Goal: Answer question/provide support

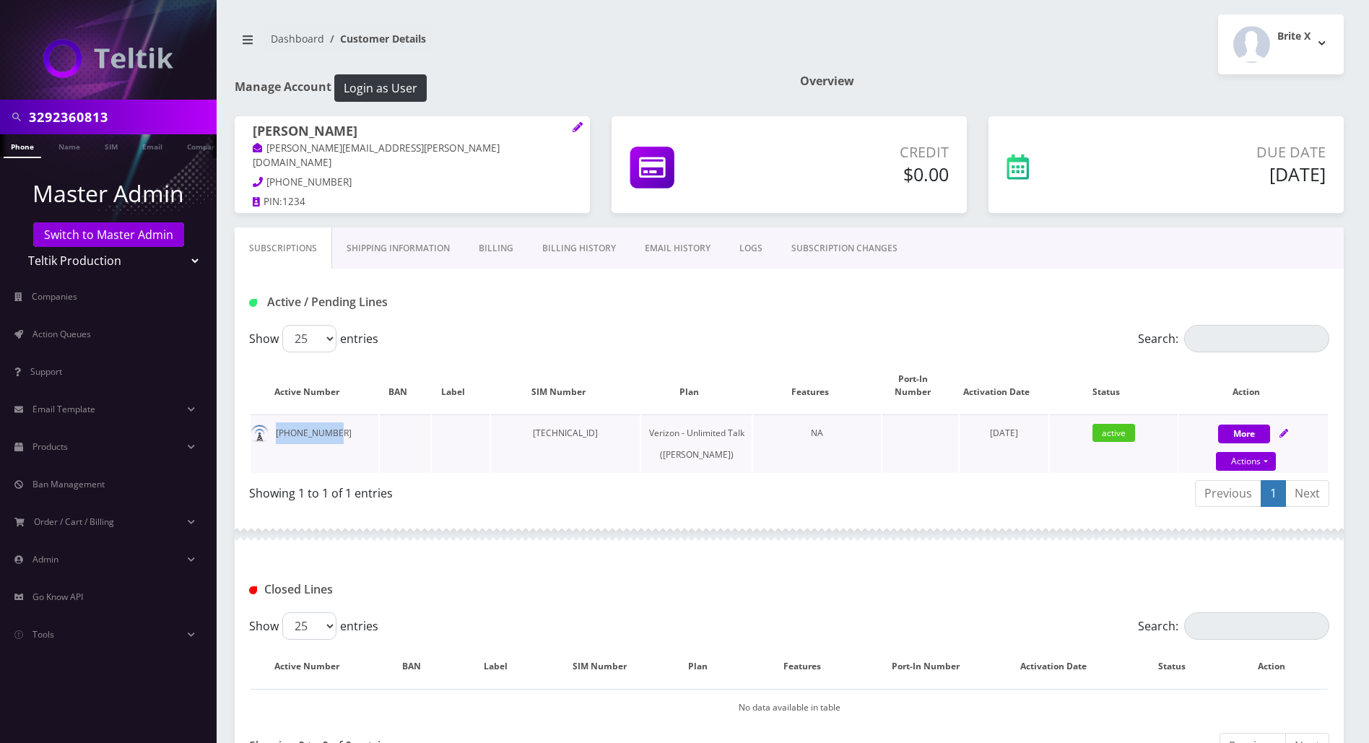
drag, startPoint x: 341, startPoint y: 421, endPoint x: 274, endPoint y: 421, distance: 67.1
click at [274, 421] on td "329-236-0813" at bounding box center [315, 443] width 128 height 58
copy td "329-236-0813"
click at [1283, 284] on div "Active / Pending Lines" at bounding box center [789, 297] width 1109 height 56
click at [567, 556] on div at bounding box center [789, 534] width 1109 height 43
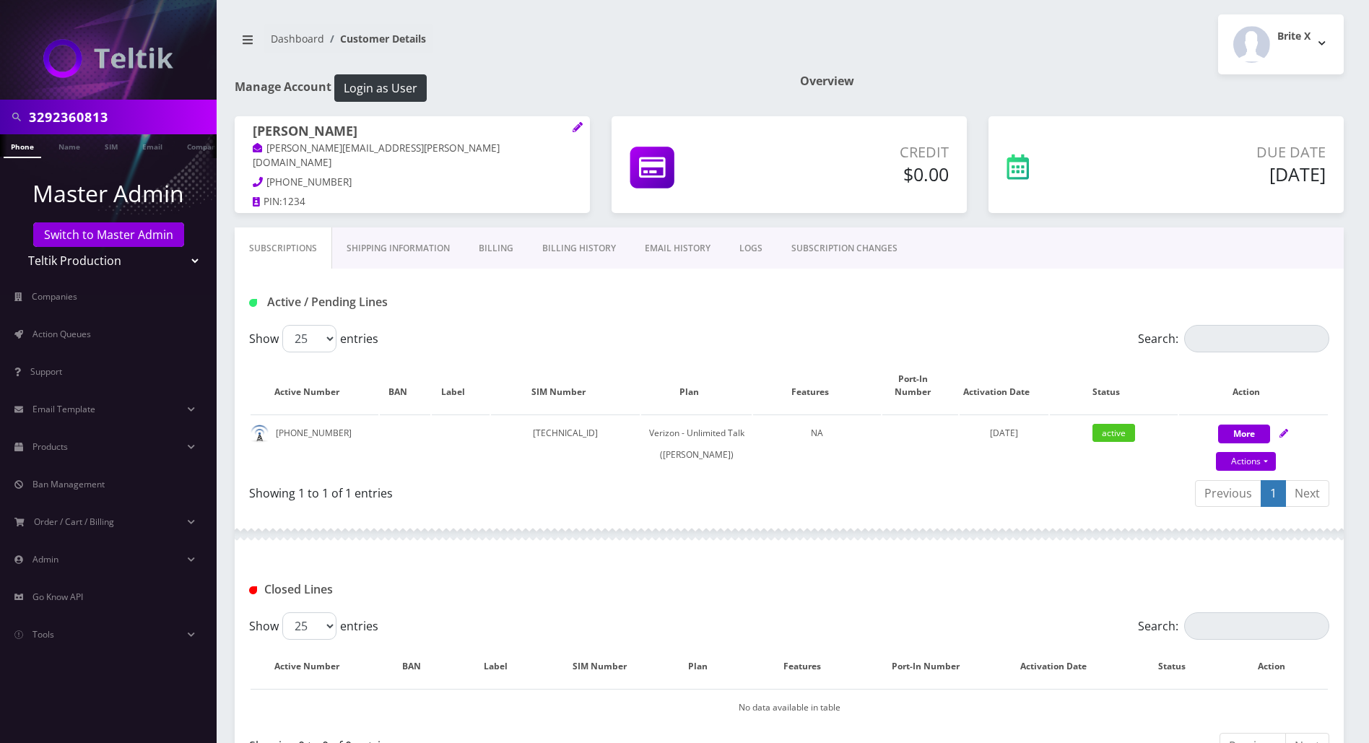
click at [515, 32] on nav "Dashboard Customer Details" at bounding box center [507, 44] width 544 height 41
click at [514, 565] on div "Closed Lines" at bounding box center [789, 584] width 1109 height 56
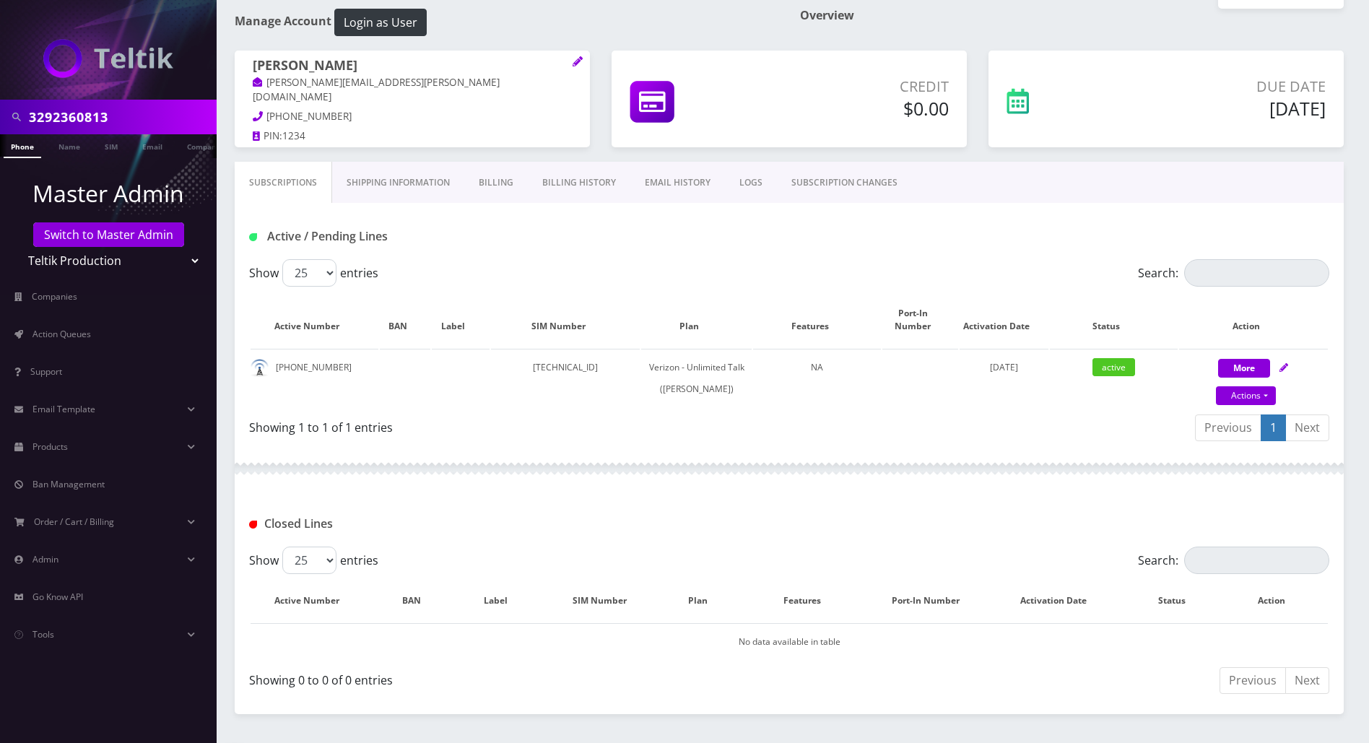
scroll to position [96, 0]
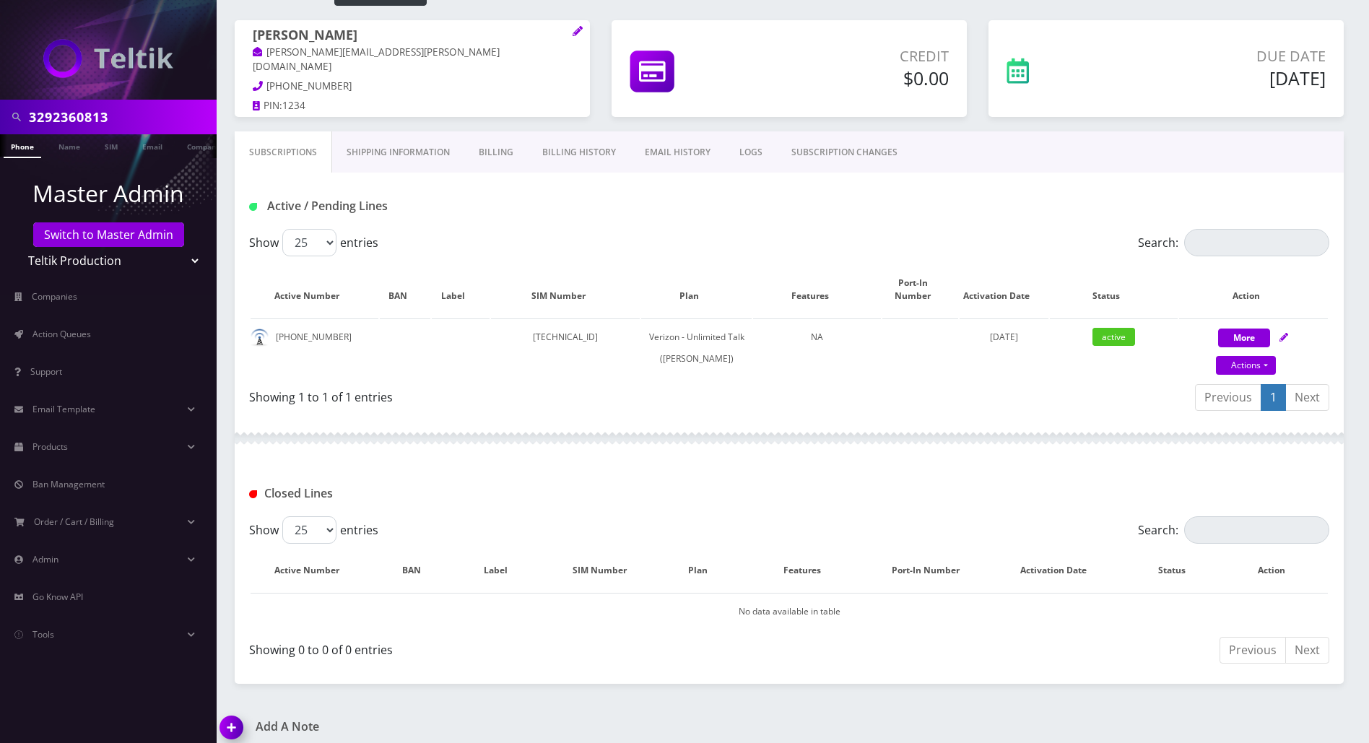
click at [451, 472] on div "Closed Lines" at bounding box center [789, 488] width 1109 height 56
click at [500, 494] on h1 "Closed Lines" at bounding box center [422, 494] width 346 height 14
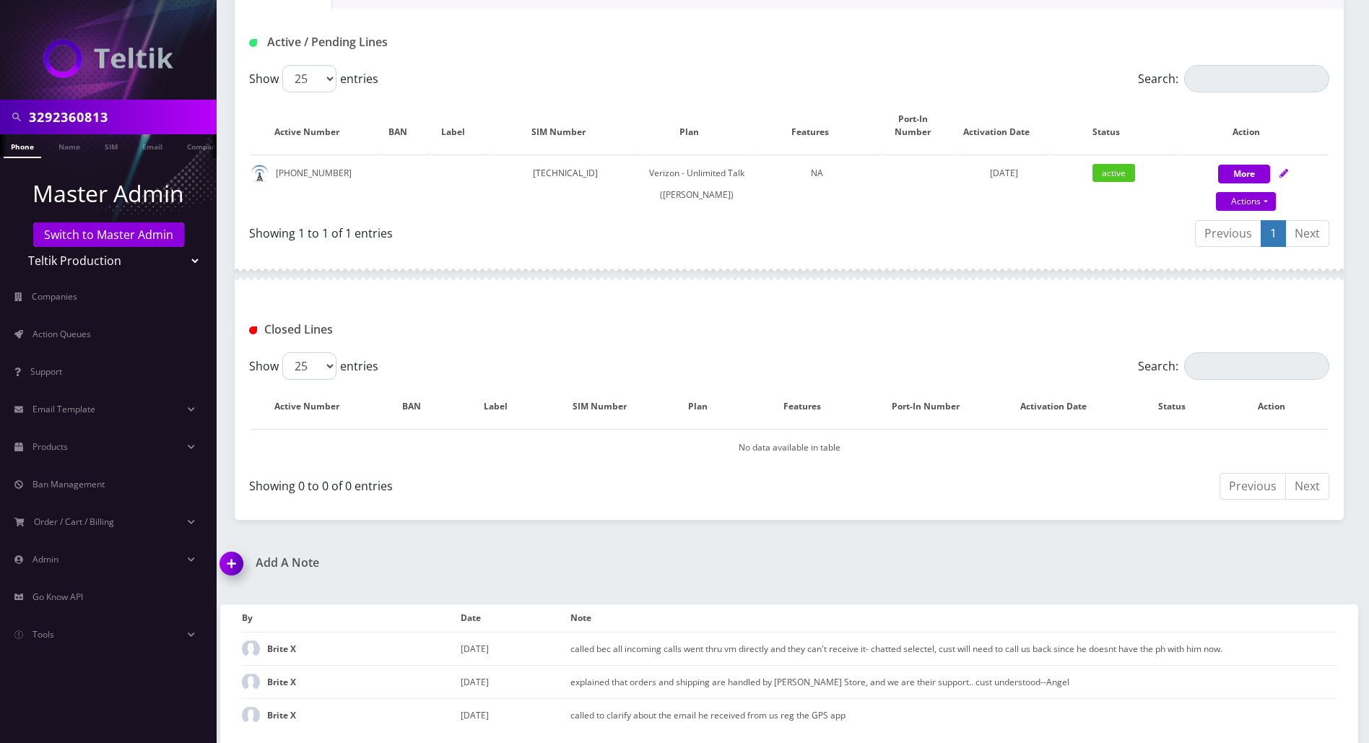
click at [235, 565] on img at bounding box center [234, 568] width 43 height 43
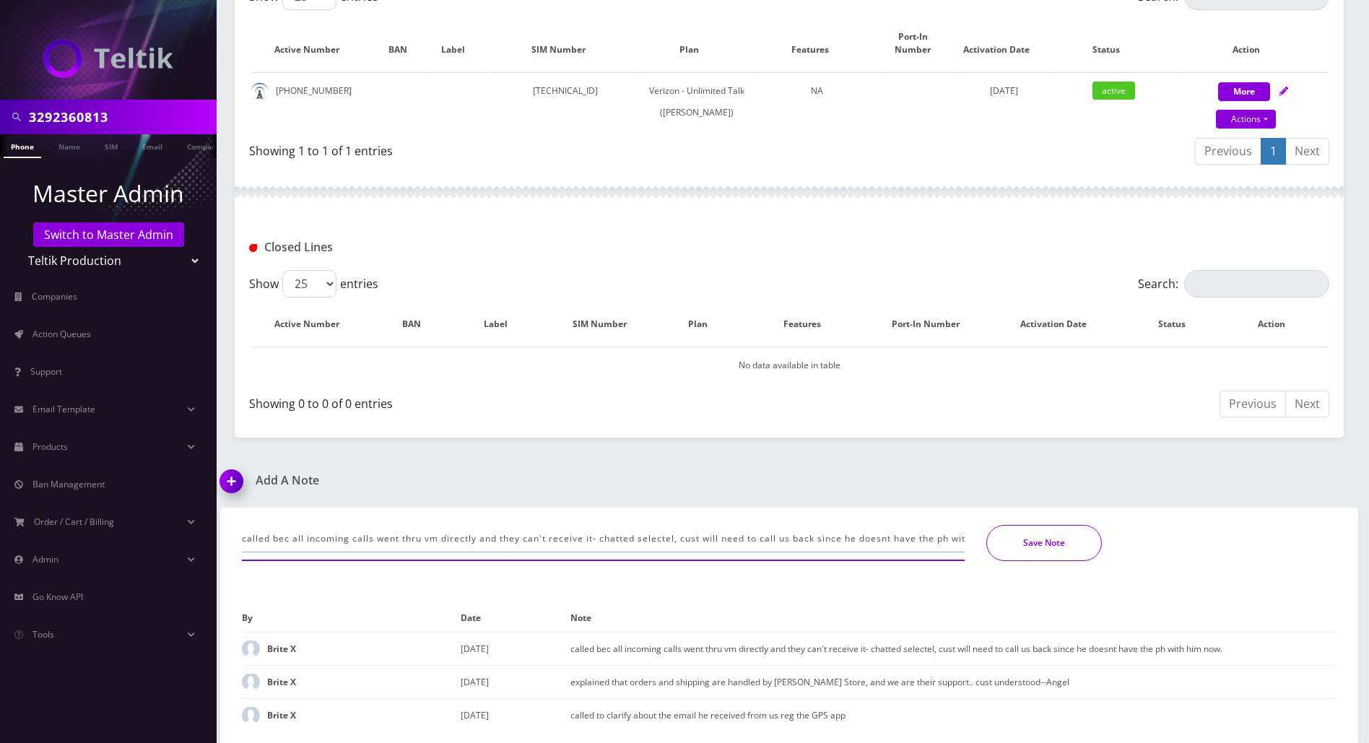
scroll to position [0, 57]
drag, startPoint x: 271, startPoint y: 539, endPoint x: 1155, endPoint y: 566, distance: 884.1
click at [1155, 566] on div "called bec all incoming calls went thru vm directly and they can't receive it- …" at bounding box center [789, 540] width 1116 height 65
paste input "Please power cycle the device and try the services again now. Please let me kno…"
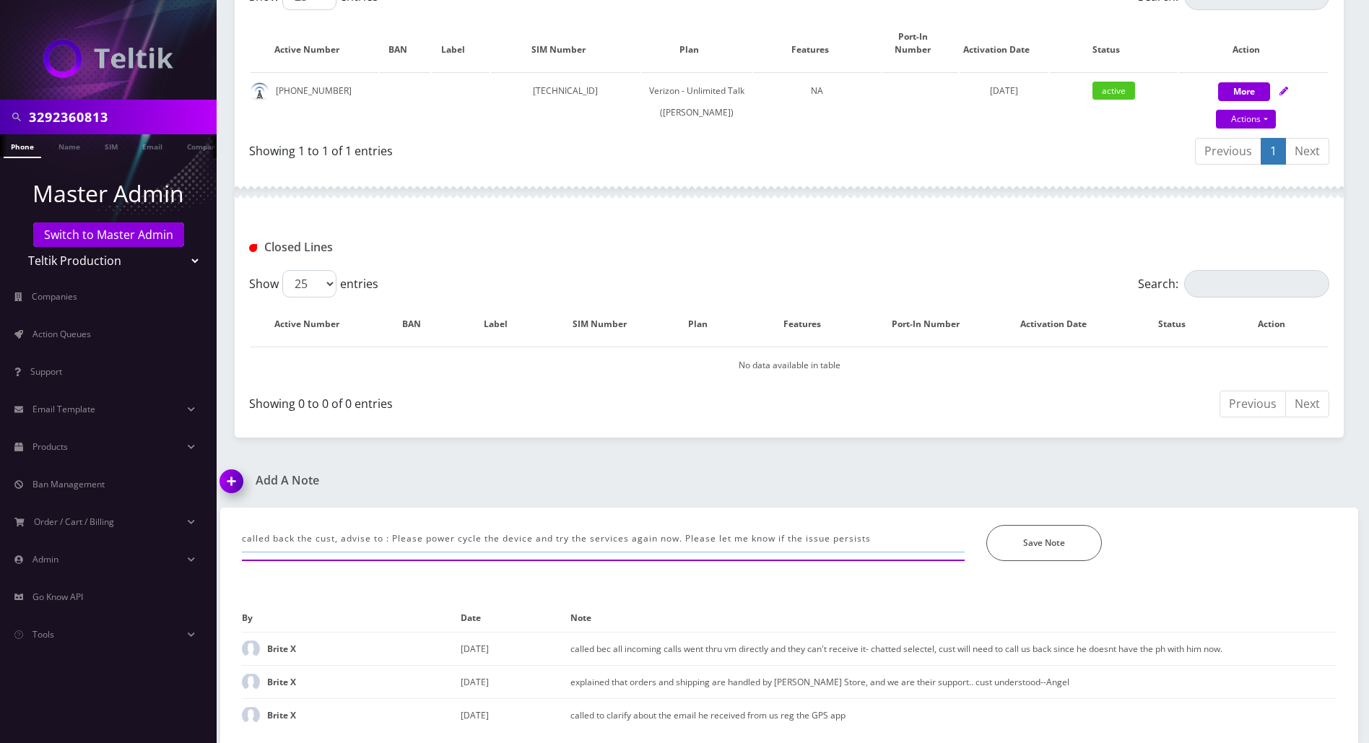
click at [393, 539] on input "called back the cust, advise to : Please power cycle the device and try the ser…" at bounding box center [603, 538] width 723 height 27
click at [882, 538] on input "called back the cust, advise to : "Please power cycle the device and try the se…" at bounding box center [603, 538] width 723 height 27
type input "called back the cust, advise to : "Please power cycle the device and try the se…"
click at [1092, 545] on button "Save Note" at bounding box center [1044, 543] width 116 height 36
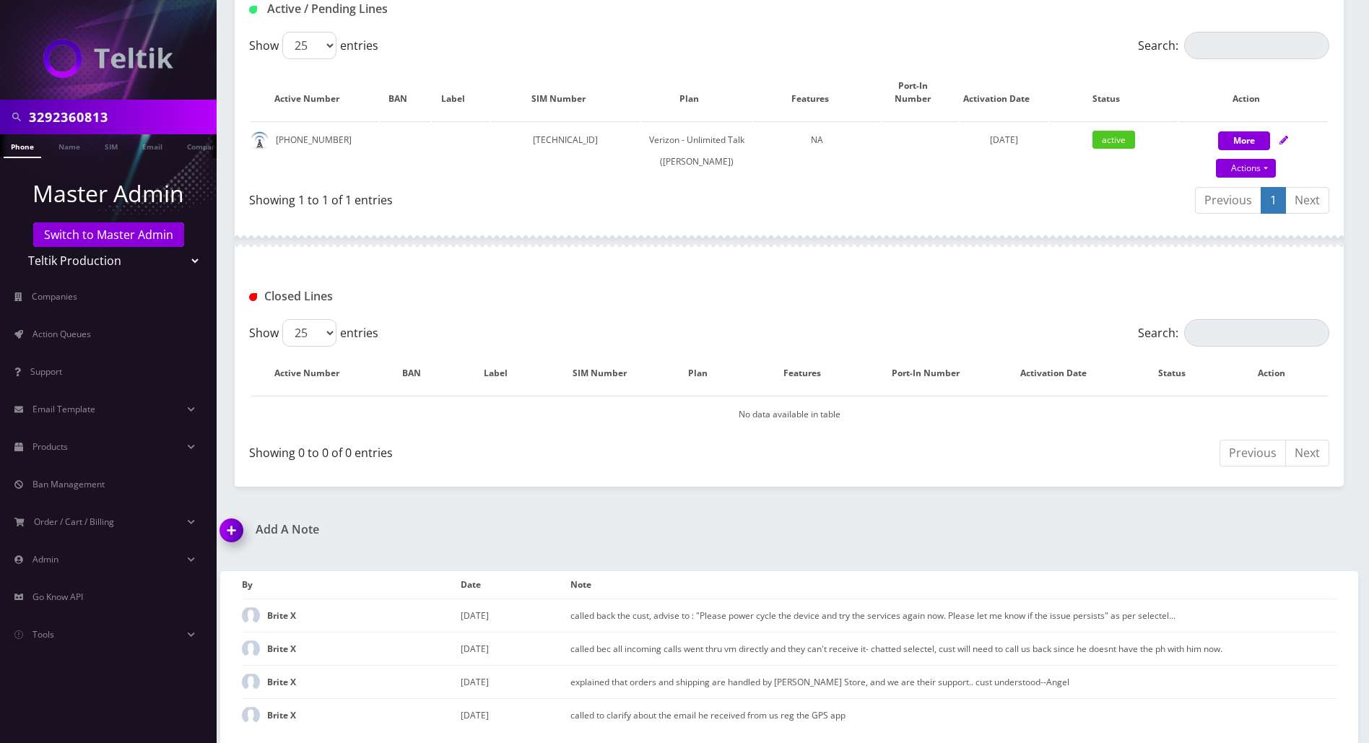
scroll to position [300, 0]
click at [1323, 526] on div "Add A Note called back the cust, advise to : "Please power cycle the device and…" at bounding box center [788, 633] width 1159 height 220
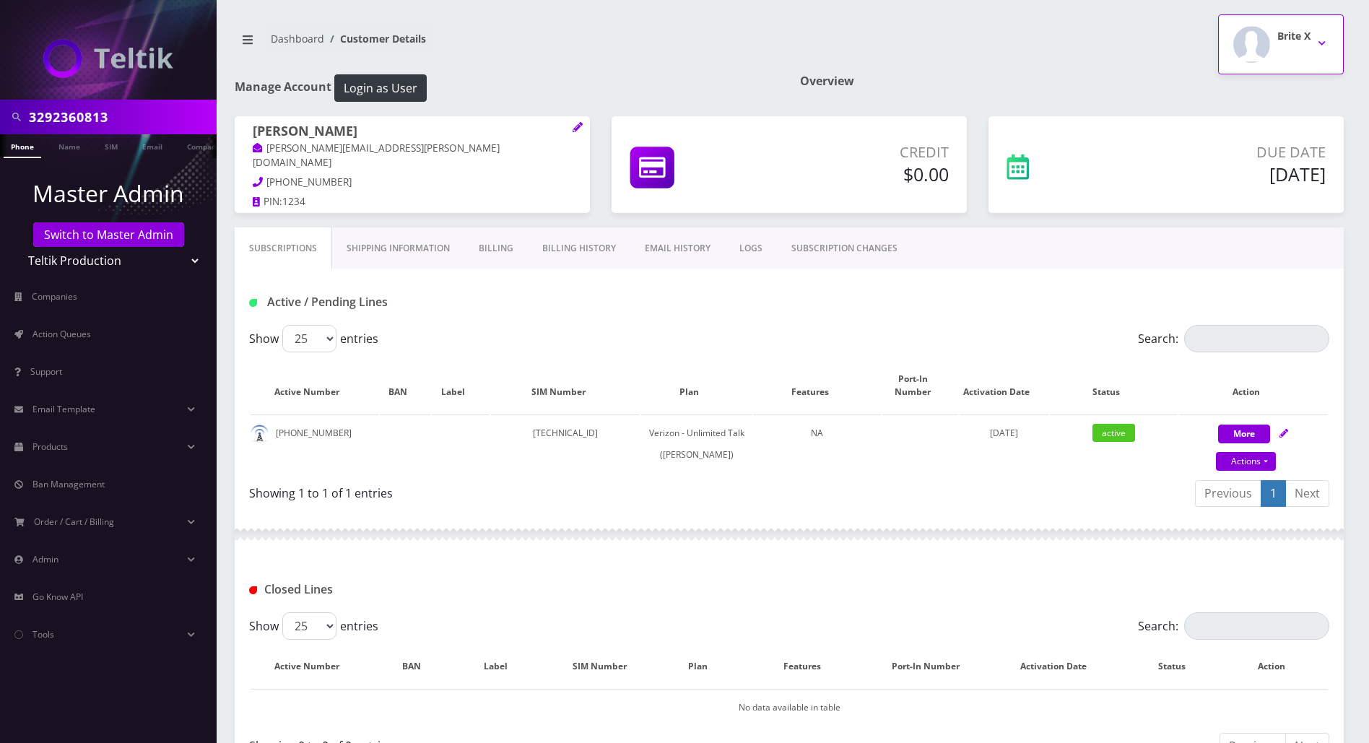
click at [1319, 40] on button "Brite X" at bounding box center [1281, 44] width 126 height 60
click at [1240, 98] on link "Logout" at bounding box center [1281, 92] width 126 height 20
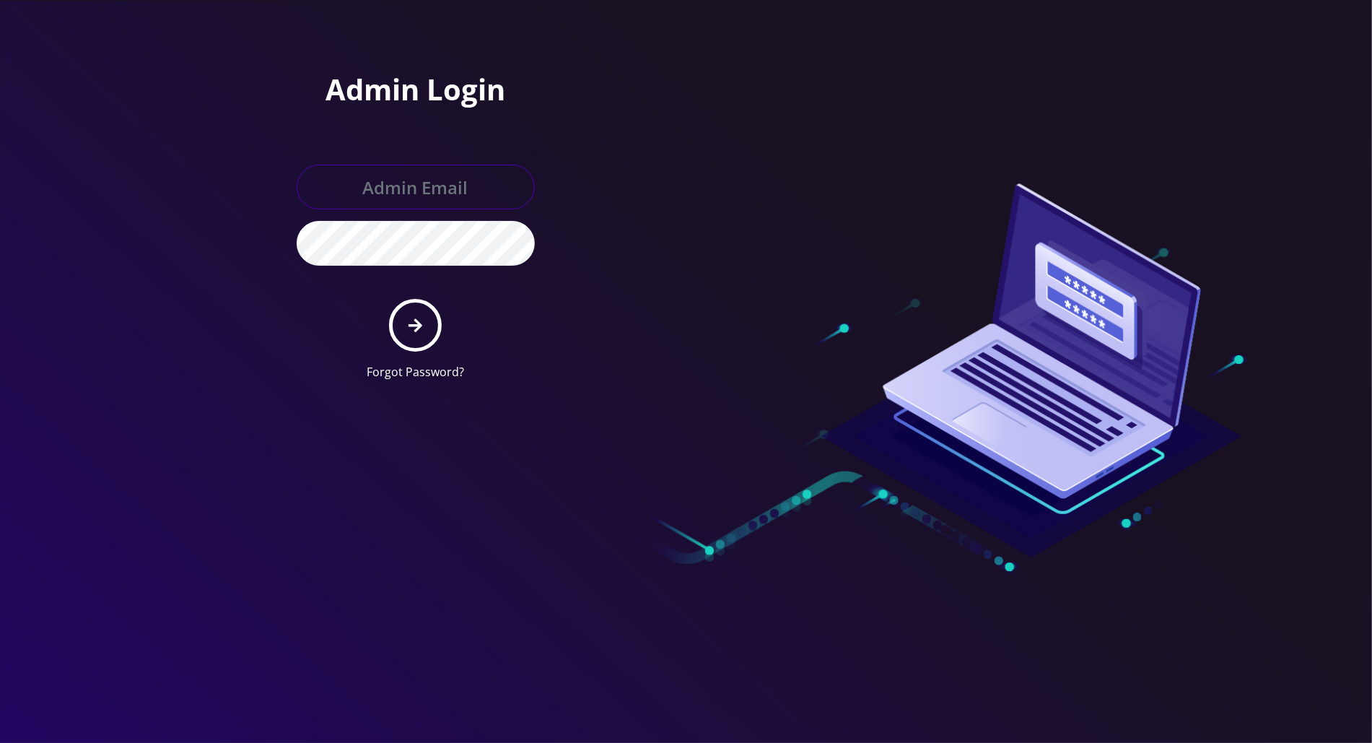
type input "[PERSON_NAME][EMAIL_ADDRESS][DOMAIN_NAME]"
click at [219, 234] on div at bounding box center [686, 371] width 1372 height 743
